Goal: Task Accomplishment & Management: Manage account settings

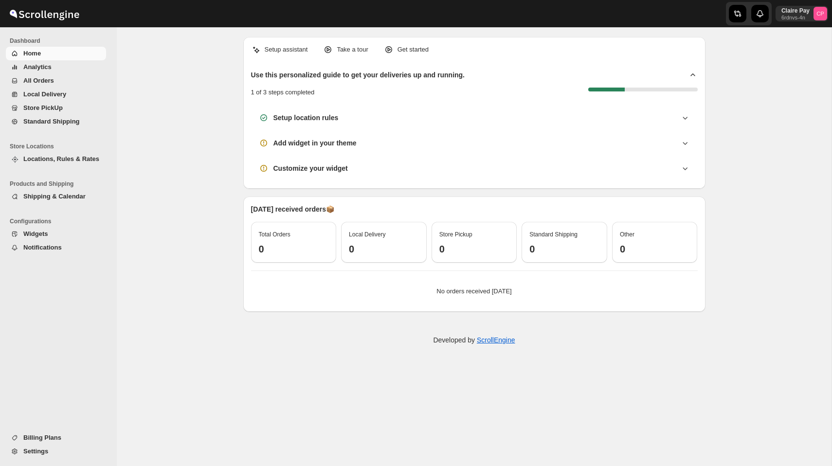
click at [65, 195] on span "Shipping & Calendar" at bounding box center [54, 196] width 62 height 7
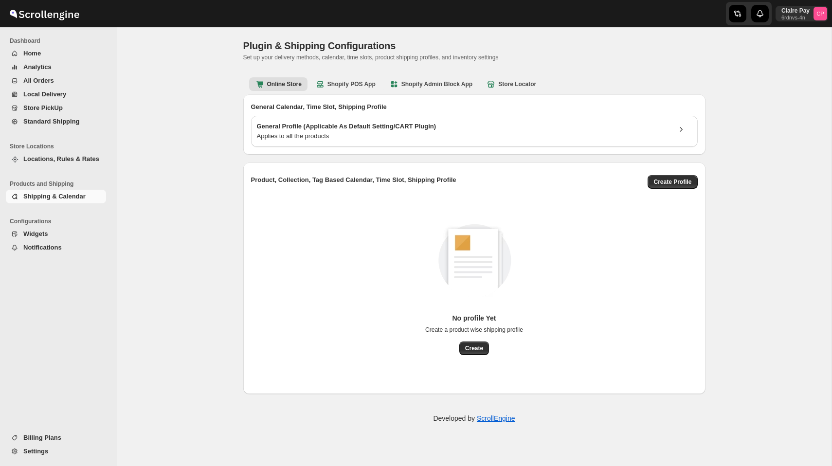
click at [59, 158] on span "Locations, Rules & Rates" at bounding box center [61, 158] width 76 height 7
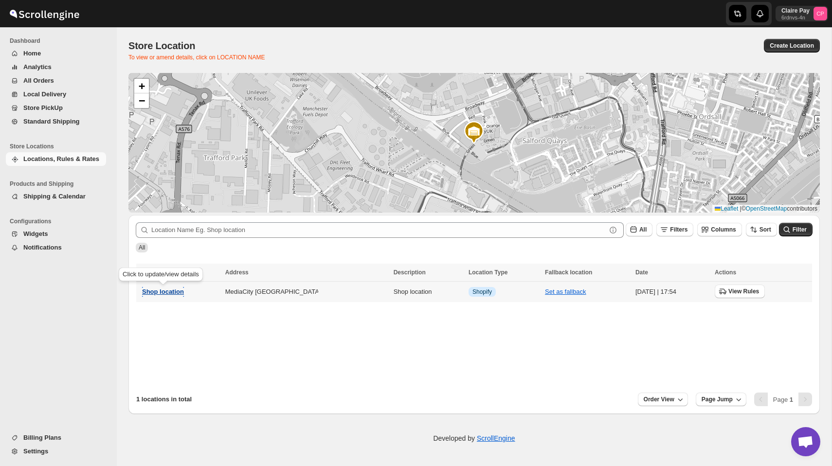
click at [154, 292] on span "Shop location" at bounding box center [163, 291] width 42 height 7
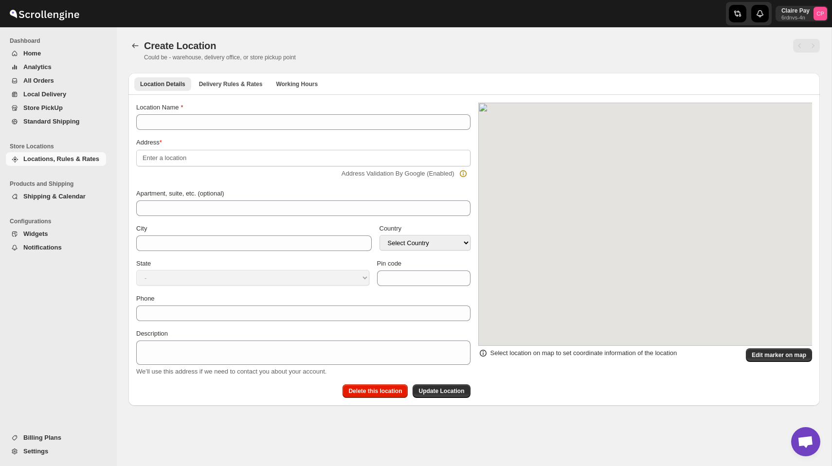
type input "Shop location"
type input "Salford"
type input "Arrive"
select select "GB"
type input "M50 2NT"
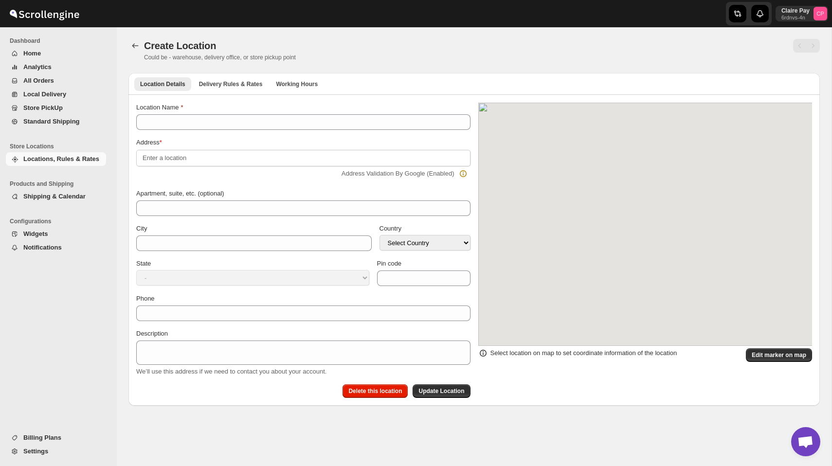
type textarea "Shop location"
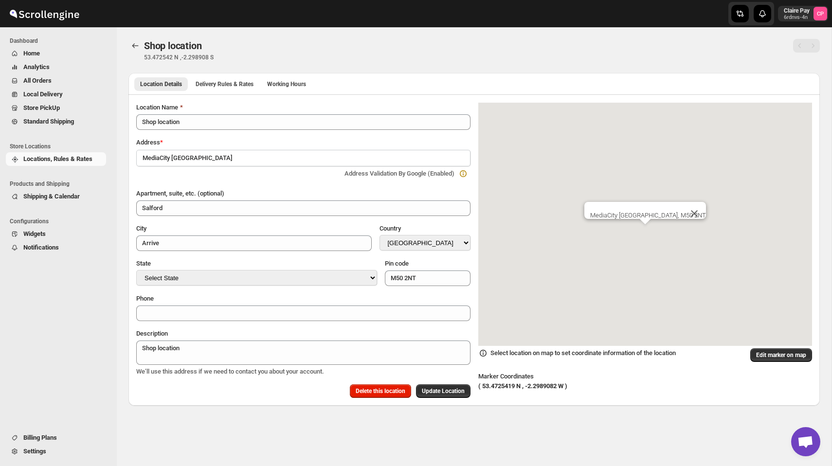
drag, startPoint x: 193, startPoint y: 159, endPoint x: 114, endPoint y: 159, distance: 78.8
click at [114, 159] on div "Skip to content Claire Pay 6rdnvs-4n CP Dashboard Home Analytics All Orders Loc…" at bounding box center [416, 233] width 832 height 466
type input "MediaCity [GEOGRAPHIC_DATA]"
paste input "MediaCity [GEOGRAPHIC_DATA]"
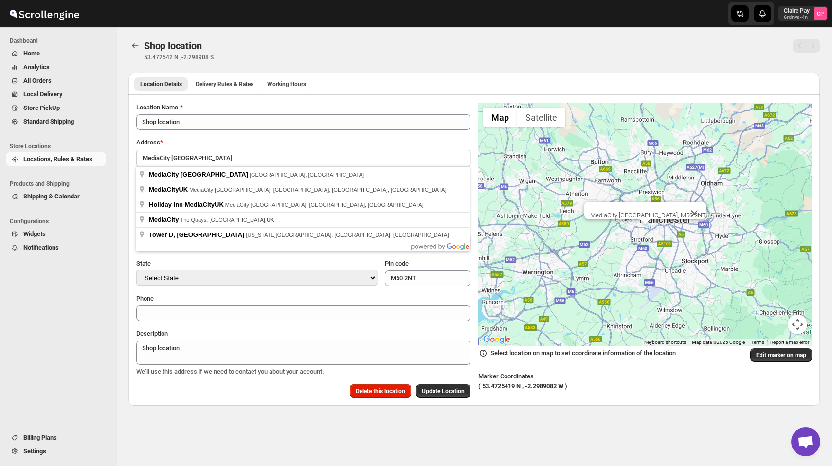
click at [254, 141] on div "Address *" at bounding box center [303, 143] width 334 height 10
click at [240, 156] on input "MediaCity [GEOGRAPHIC_DATA]" at bounding box center [303, 158] width 334 height 17
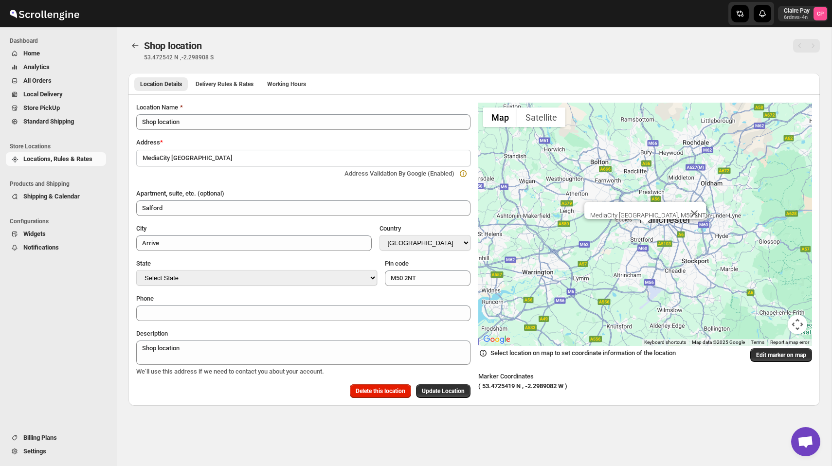
click at [253, 135] on div "Location Name Shop location Address * MediaCity [GEOGRAPHIC_DATA] Address Valid…" at bounding box center [303, 250] width 334 height 295
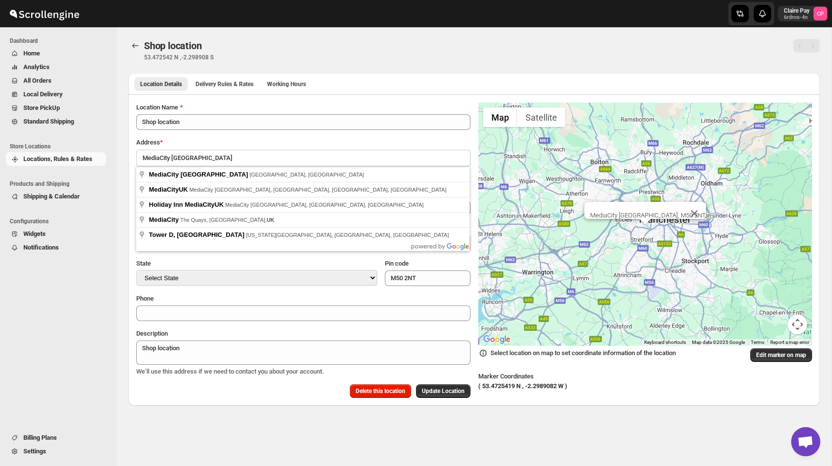
click at [235, 165] on input "MediaCity [GEOGRAPHIC_DATA]" at bounding box center [303, 158] width 334 height 17
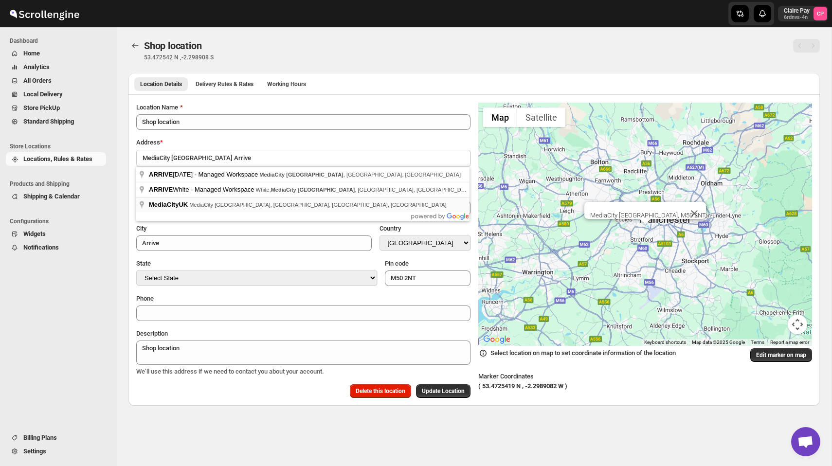
type input "MediaCityUK, MediaCity [GEOGRAPHIC_DATA], [GEOGRAPHIC_DATA], [GEOGRAPHIC_DATA],…"
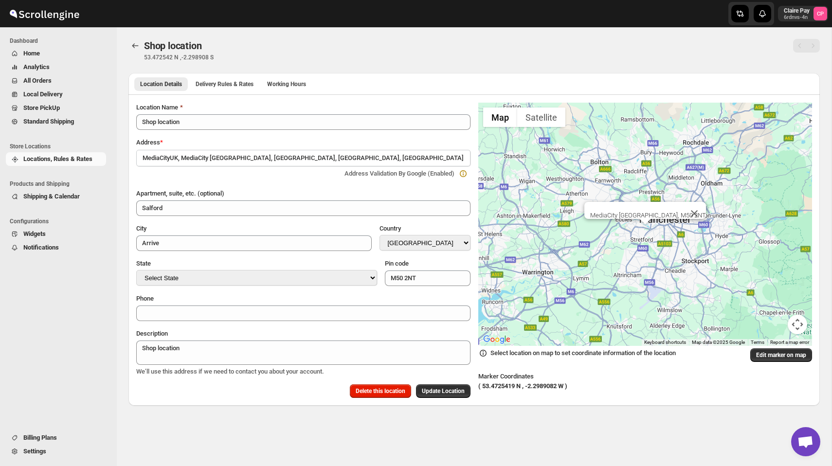
click at [251, 182] on div "Location Name Shop location Address * MediaCityUK, MediaCity [GEOGRAPHIC_DATA],…" at bounding box center [303, 250] width 334 height 295
type input "[GEOGRAPHIC_DATA]"
click at [212, 279] on select "Select State [GEOGRAPHIC_DATA] [GEOGRAPHIC_DATA] [GEOGRAPHIC_DATA][PERSON_NAME]…" at bounding box center [256, 278] width 241 height 16
click at [297, 156] on input "MediaCityUK, MediaCity [GEOGRAPHIC_DATA], [GEOGRAPHIC_DATA], [GEOGRAPHIC_DATA],…" at bounding box center [303, 158] width 334 height 17
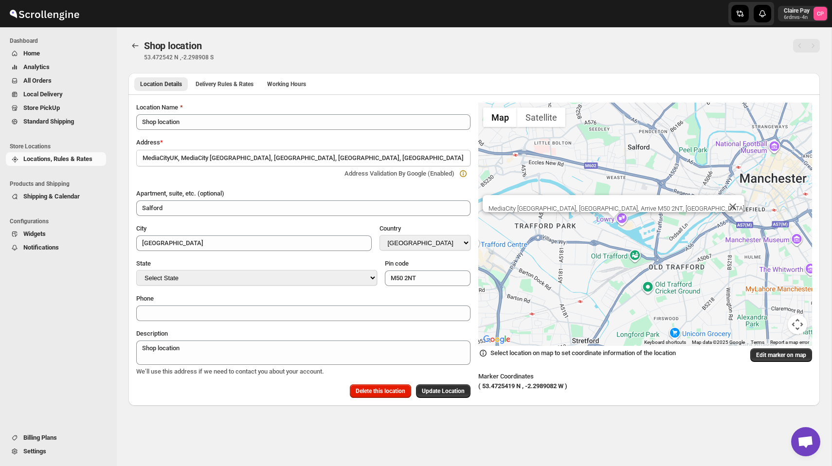
click at [307, 154] on input "MediaCityUK, MediaCity [GEOGRAPHIC_DATA], [GEOGRAPHIC_DATA], [GEOGRAPHIC_DATA],…" at bounding box center [303, 158] width 334 height 17
paste input "[STREET_ADDRESS][PERSON_NAME]"
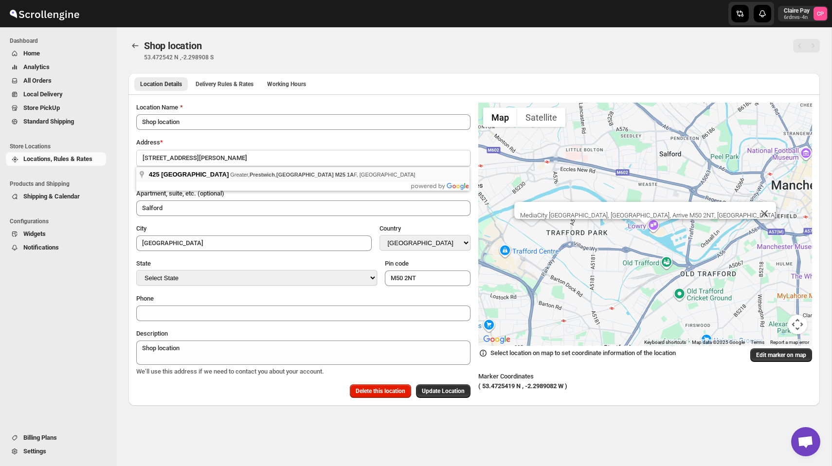
type input "[STREET_ADDRESS]"
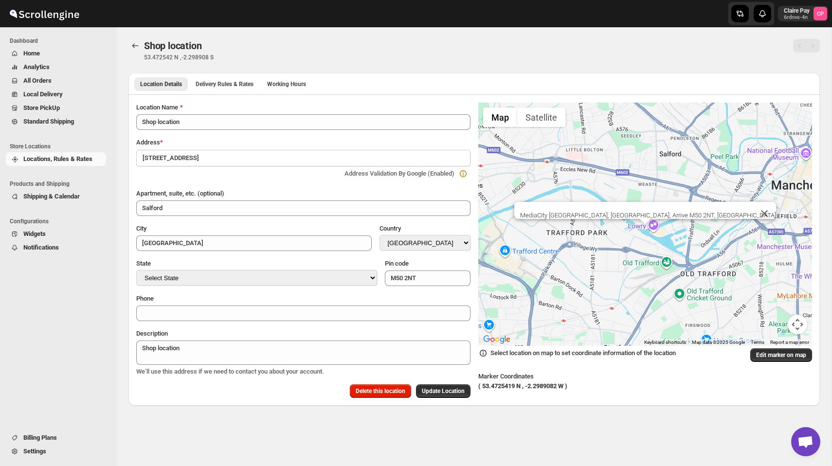
type input "M25 1AF"
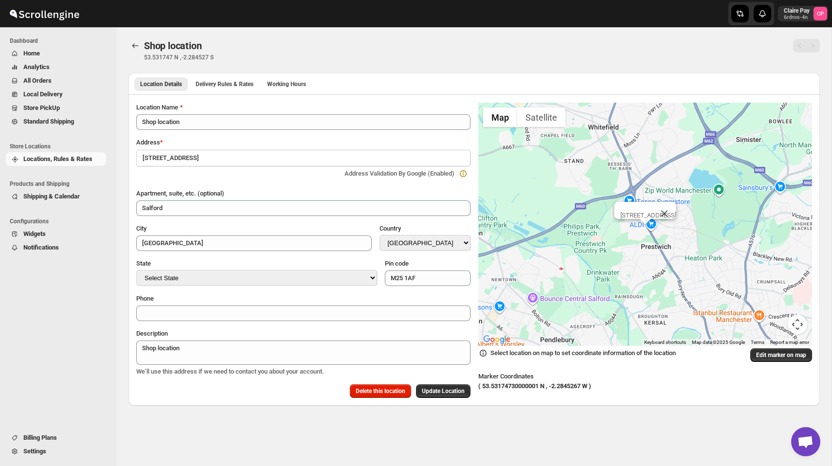
click at [296, 178] on div at bounding box center [240, 174] width 202 height 10
click at [380, 60] on p "53.531747 N ,-2.284527 S" at bounding box center [321, 58] width 354 height 8
click at [57, 438] on span "Billing Plans" at bounding box center [40, 437] width 34 height 7
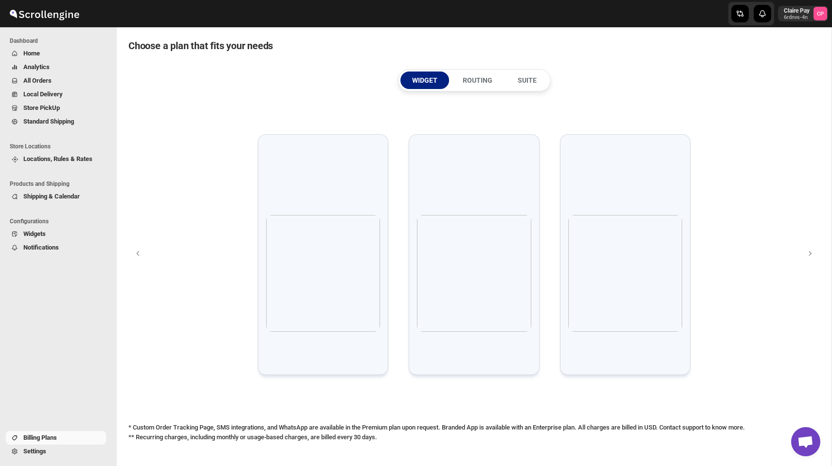
click at [40, 453] on span "Settings" at bounding box center [34, 451] width 23 height 7
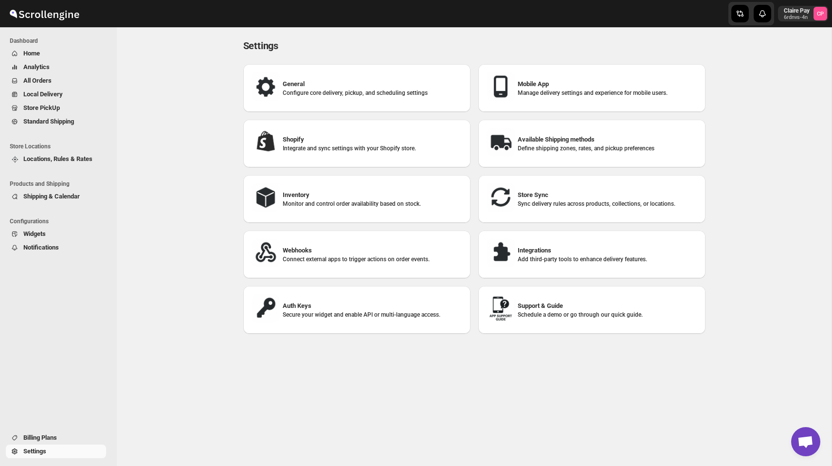
click at [542, 198] on h3 "Store Sync" at bounding box center [608, 195] width 180 height 10
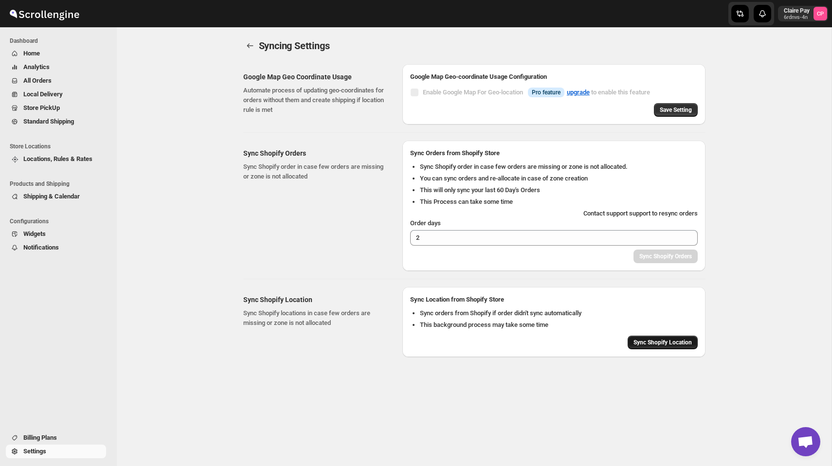
click at [655, 344] on span "Sync Shopify Location" at bounding box center [662, 343] width 58 height 8
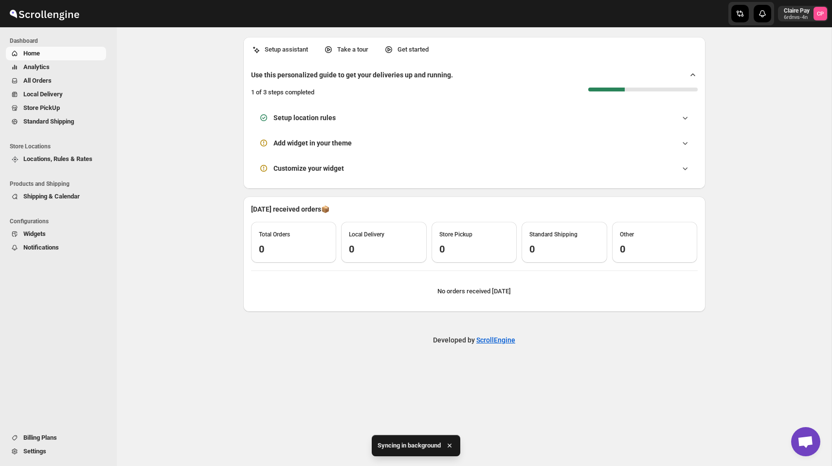
click at [60, 159] on span "Locations, Rules & Rates" at bounding box center [57, 158] width 69 height 7
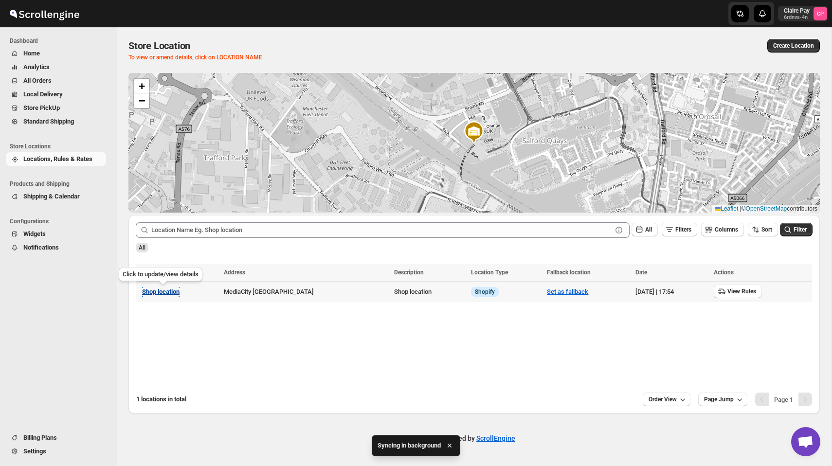
click at [170, 291] on span "Shop location" at bounding box center [160, 291] width 37 height 7
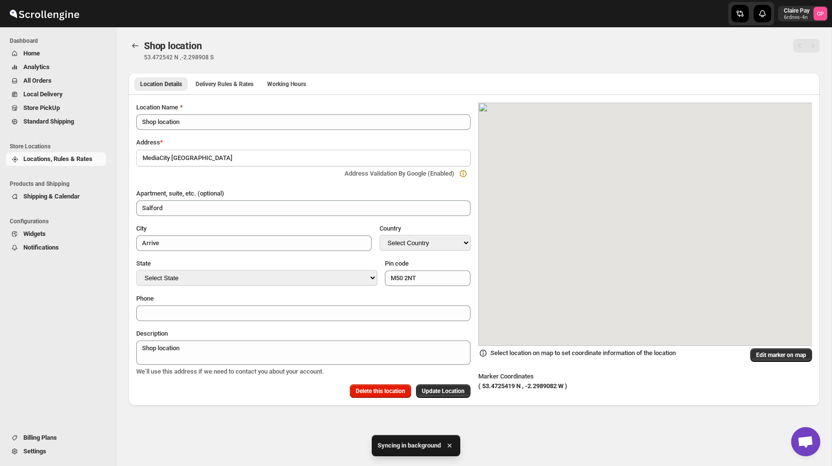
type input "Shop location"
type input "Salford"
type input "Arrive"
select select "GB"
type input "M50 2NT"
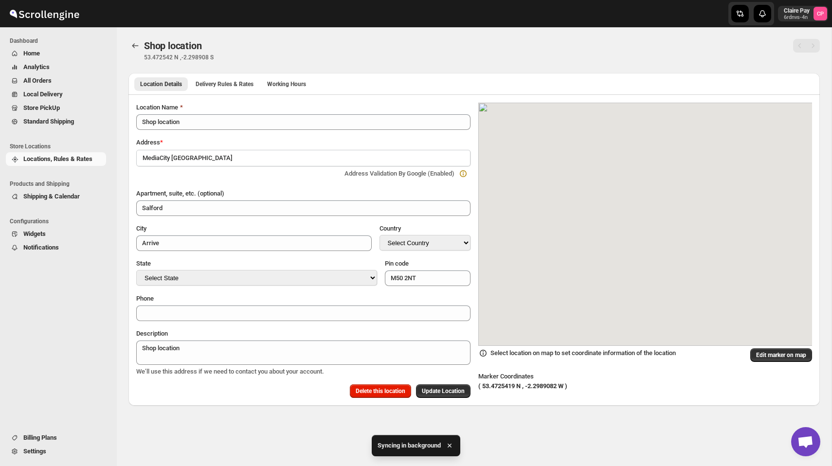
type textarea "Shop location"
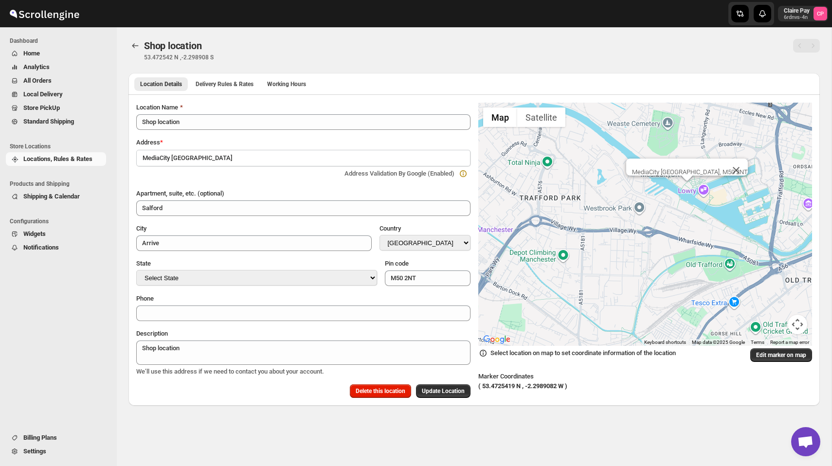
drag, startPoint x: 715, startPoint y: 160, endPoint x: 687, endPoint y: 200, distance: 48.3
click at [687, 200] on div "MediaCity [GEOGRAPHIC_DATA], M50 2NT" at bounding box center [645, 224] width 334 height 243
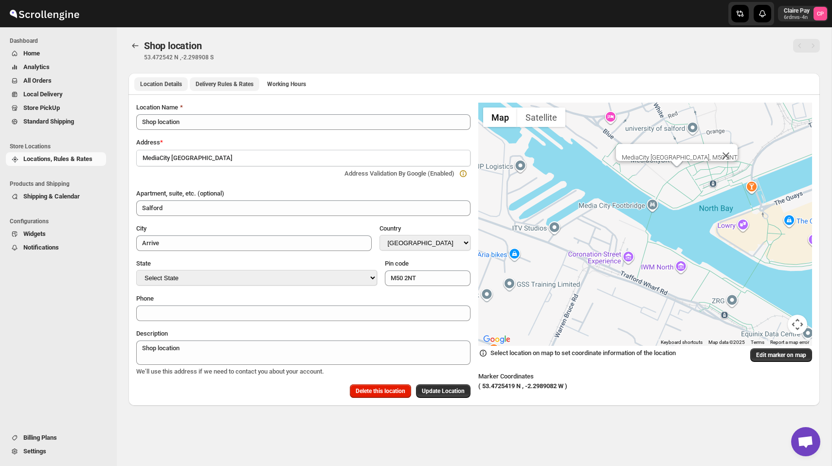
click at [238, 89] on button "Delivery Rules & Rates" at bounding box center [225, 84] width 70 height 14
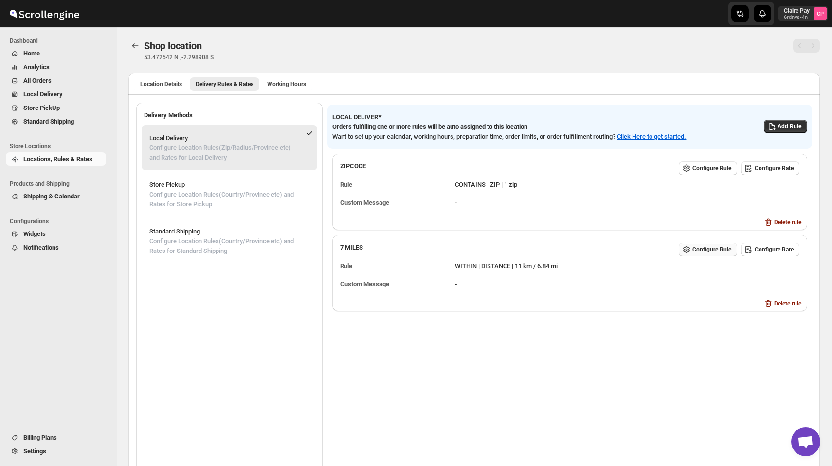
click at [692, 250] on span "Configure Rule" at bounding box center [711, 250] width 39 height 8
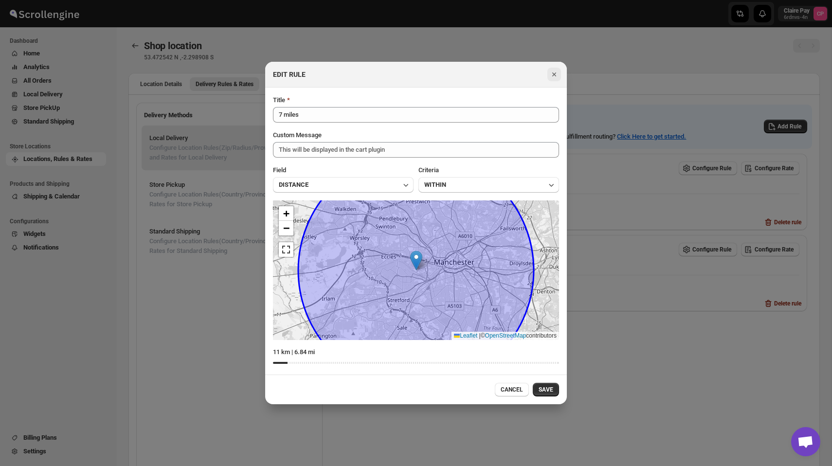
click at [555, 74] on icon "Close" at bounding box center [554, 74] width 4 height 4
